Goal: Navigation & Orientation: Find specific page/section

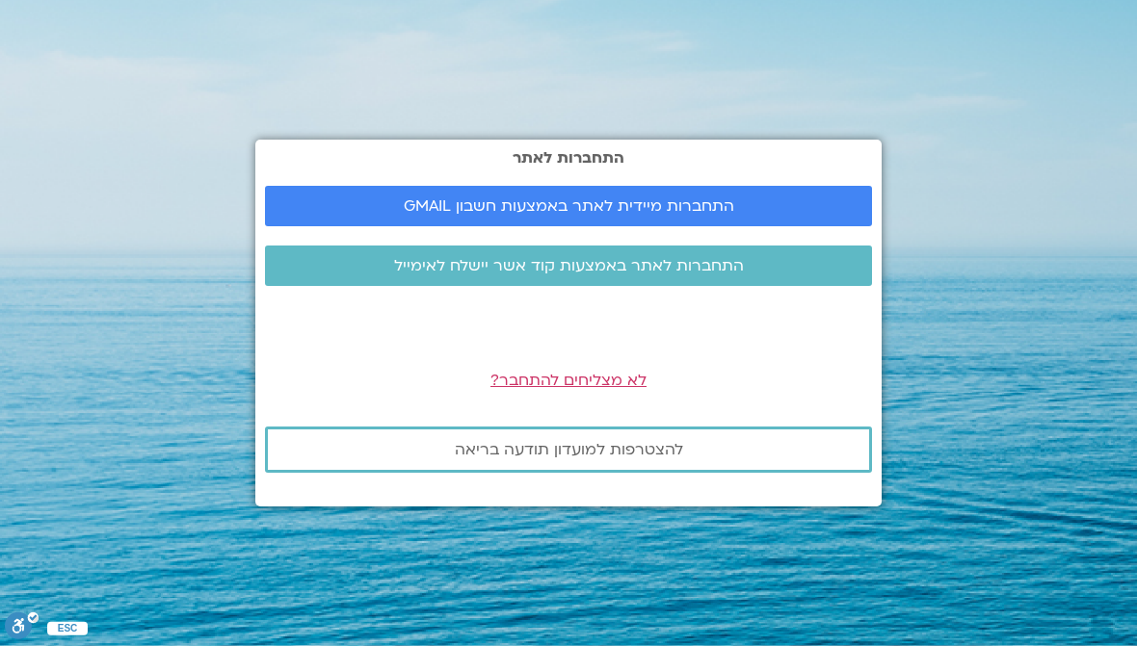
click at [686, 192] on div "התחברות לאתר התחברות מיידית לאתר באמצעות חשבון GMAIL התחברות לאתר באמצעות קוד א…" at bounding box center [568, 323] width 626 height 367
click at [638, 215] on span "התחברות מיידית לאתר באמצעות חשבון GMAIL" at bounding box center [569, 206] width 330 height 17
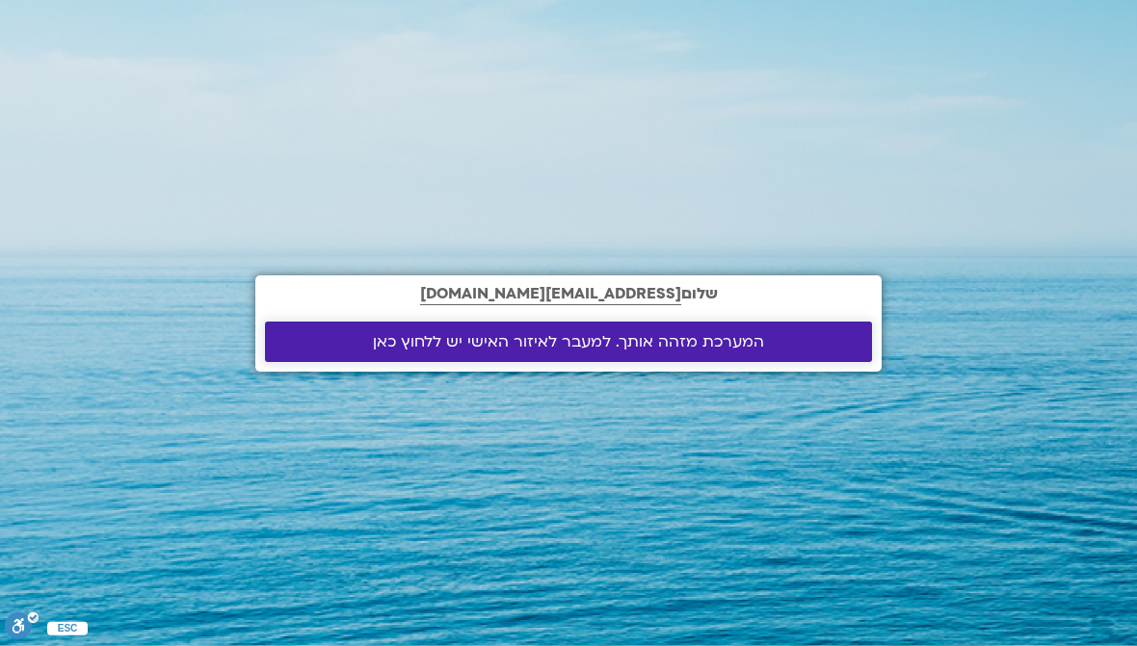
click at [663, 351] on span "המערכת מזהה אותך. למעבר לאיזור האישי יש ללחוץ כאן" at bounding box center [568, 341] width 391 height 17
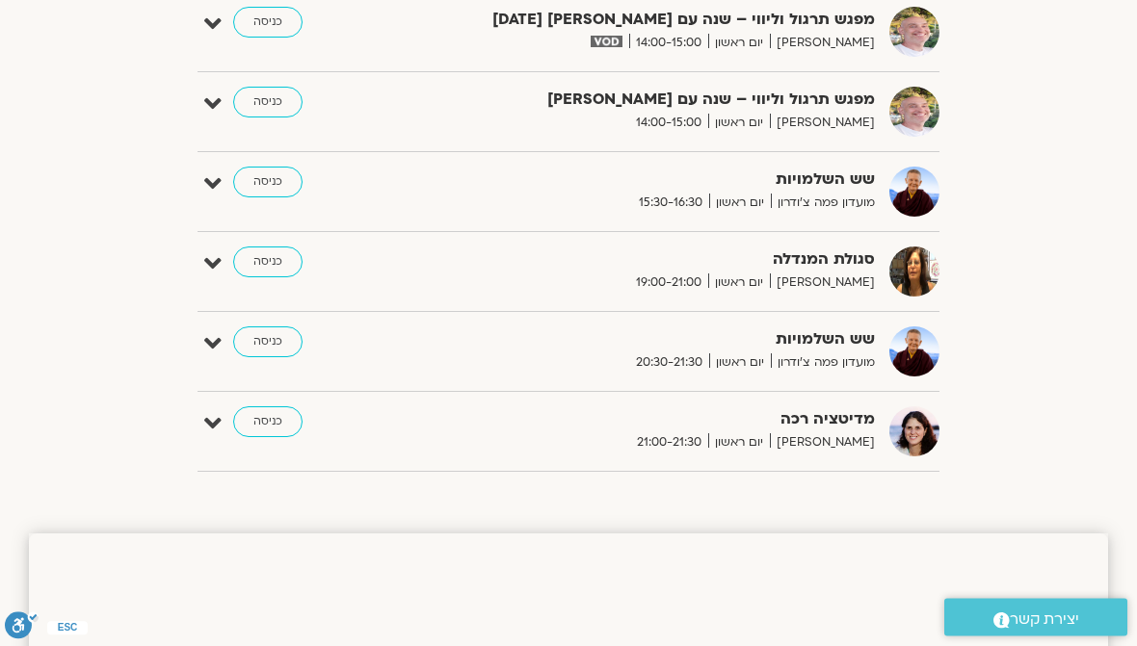
scroll to position [1429, 0]
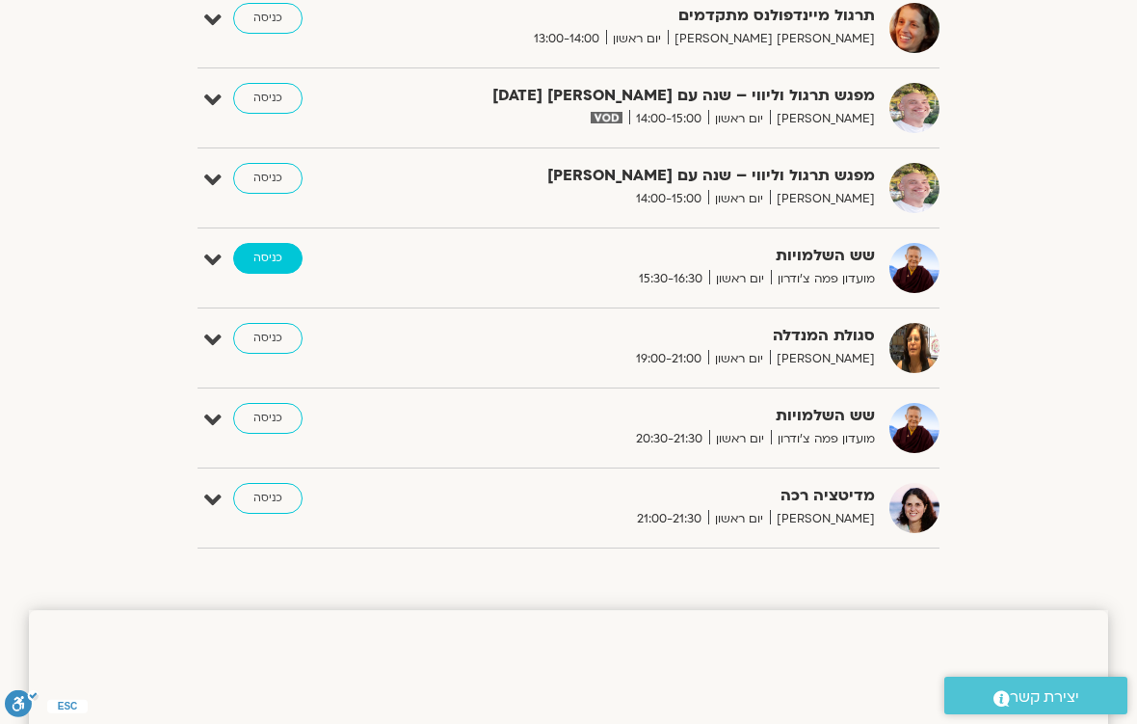
click at [282, 256] on link "כניסה" at bounding box center [267, 258] width 69 height 31
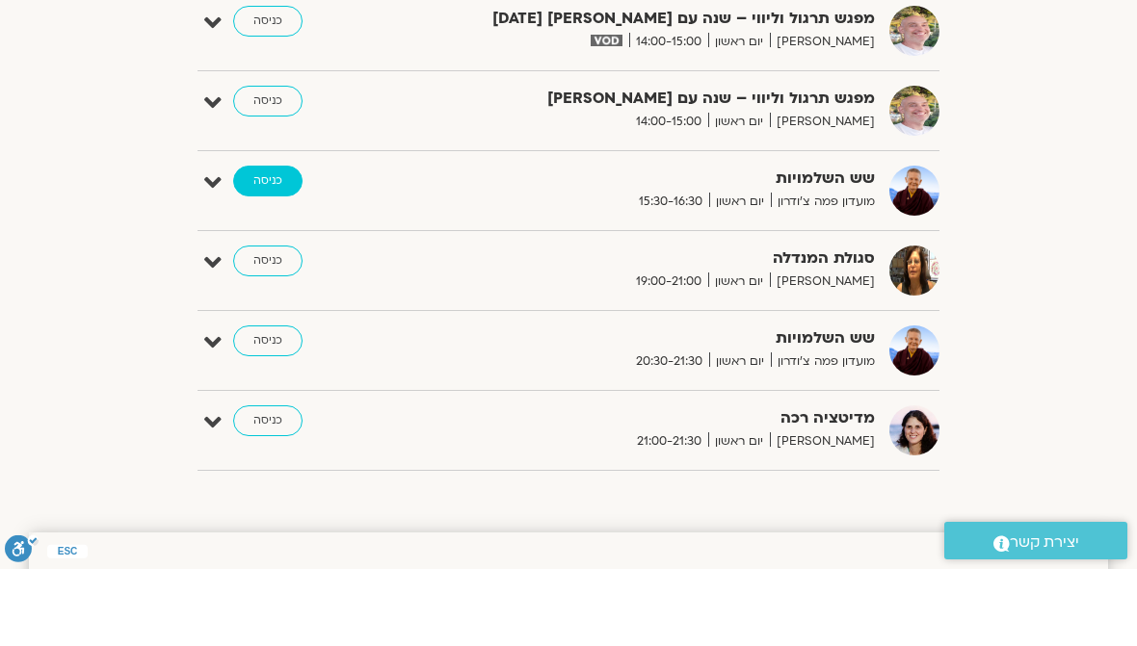
scroll to position [1506, 0]
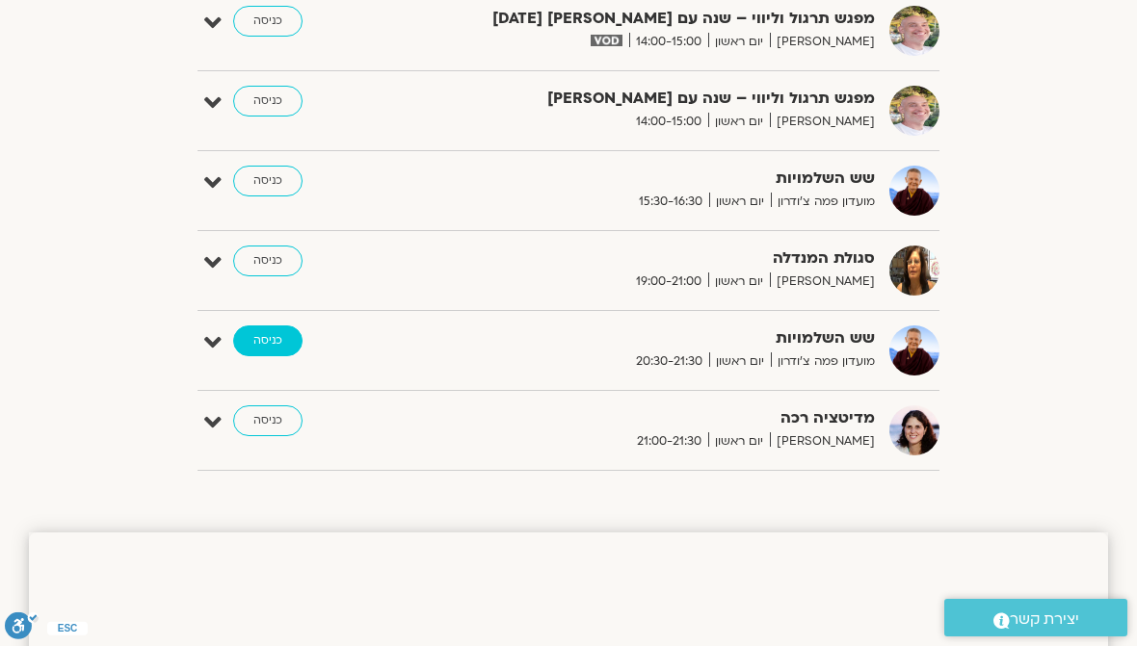
click at [284, 337] on link "כניסה" at bounding box center [267, 341] width 69 height 31
click at [280, 330] on link "כניסה" at bounding box center [267, 341] width 69 height 31
